Goal: Use online tool/utility

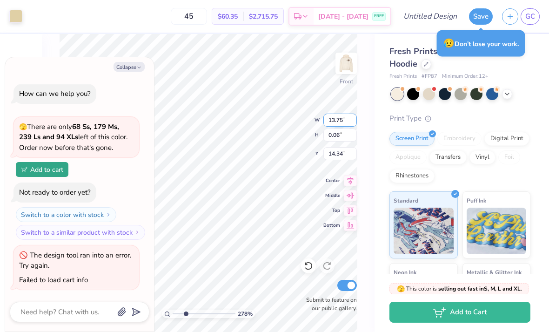
type input "2.78314521567498"
type textarea "x"
type input "10.08"
type input "6.19"
type input "6.81"
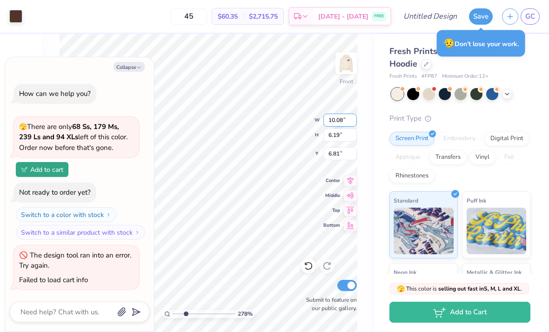
type input "2.78314521567498"
type textarea "x"
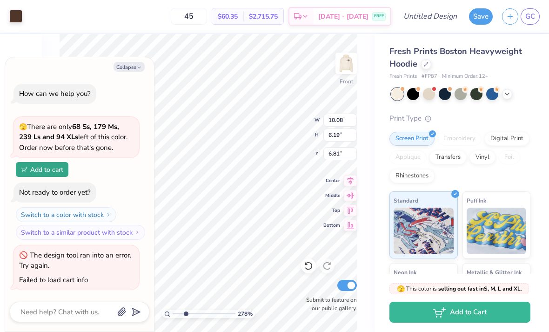
type input "2.78314521567498"
type textarea "x"
type input "2.78314521567498"
type textarea "x"
type input "2.78314521567498"
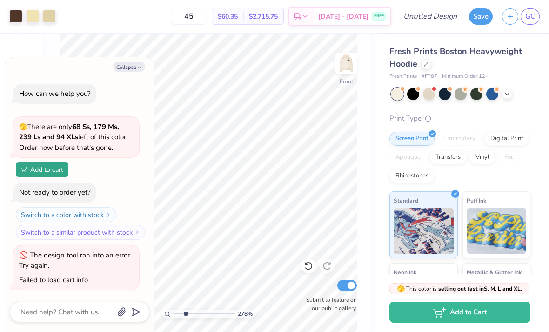
type textarea "x"
type input "2.78314521567498"
type textarea "x"
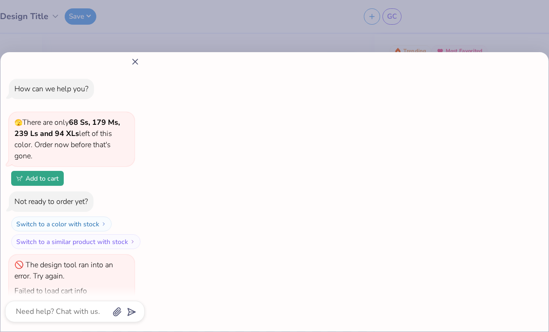
type input "1"
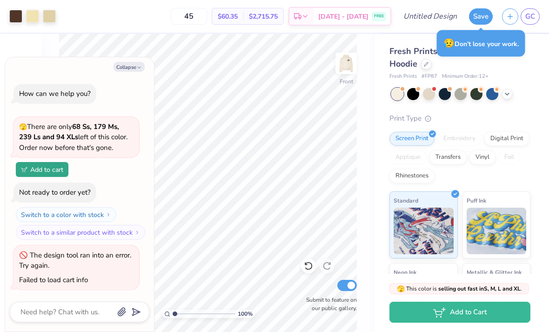
type textarea "x"
